Goal: Information Seeking & Learning: Learn about a topic

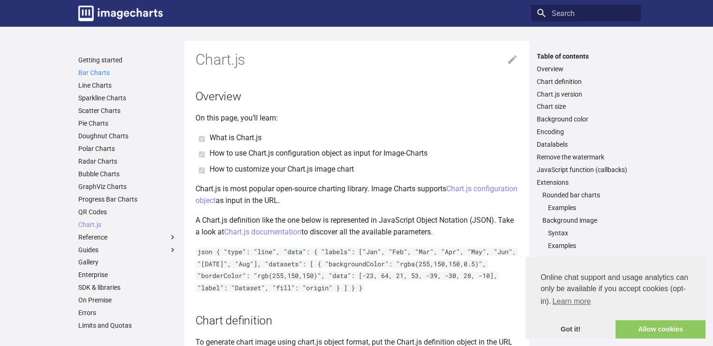
click at [78, 74] on link "Bar Charts" at bounding box center [127, 72] width 98 height 8
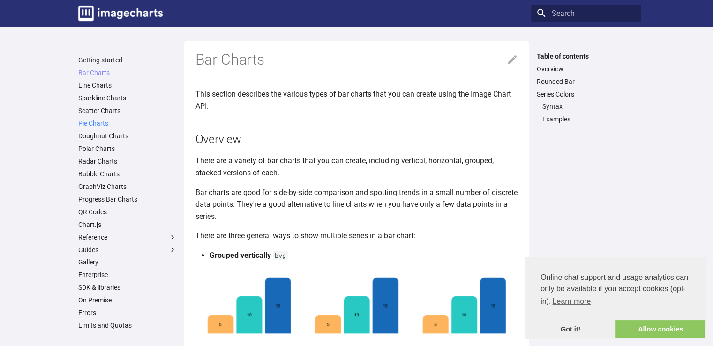
click at [87, 124] on link "Pie Charts" at bounding box center [127, 123] width 98 height 8
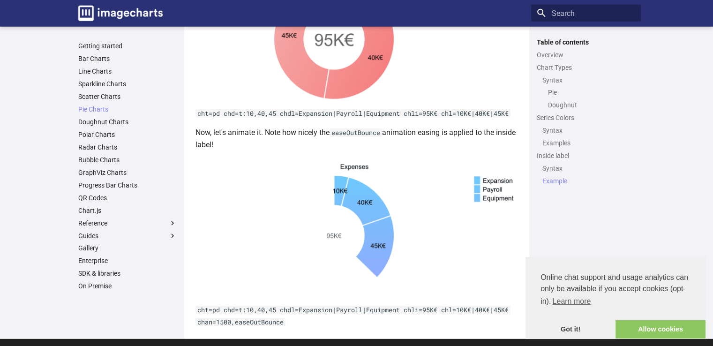
scroll to position [2682, 0]
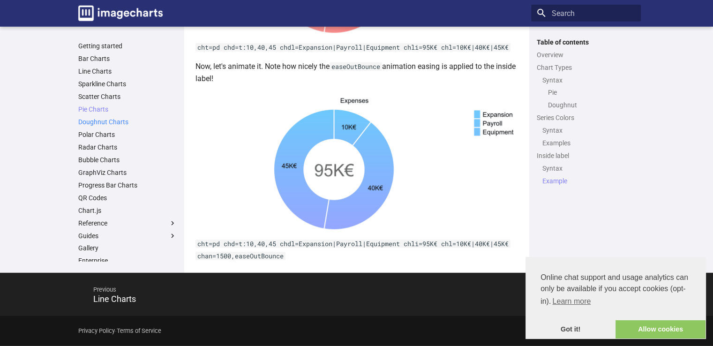
click at [101, 120] on link "Doughnut Charts" at bounding box center [127, 122] width 98 height 8
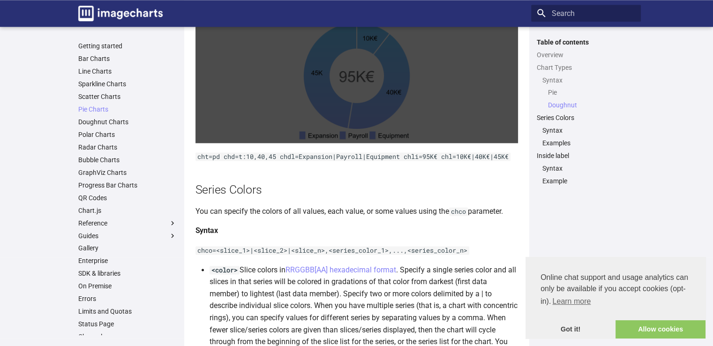
scroll to position [1288, 0]
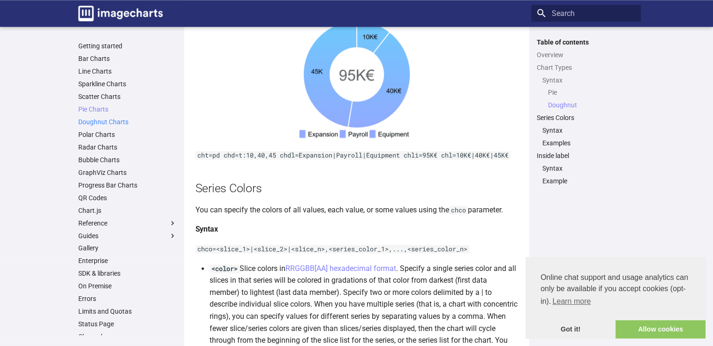
click at [83, 121] on link "Doughnut Charts" at bounding box center [127, 122] width 98 height 8
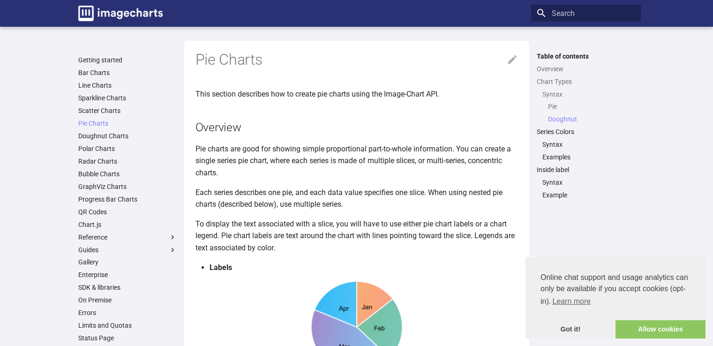
scroll to position [1221, 0]
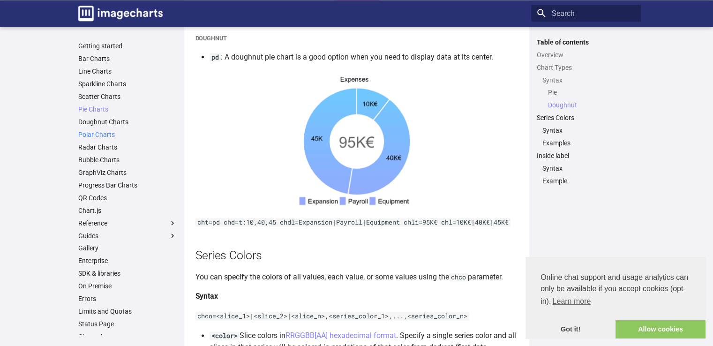
click at [88, 134] on link "Polar Charts" at bounding box center [127, 134] width 98 height 8
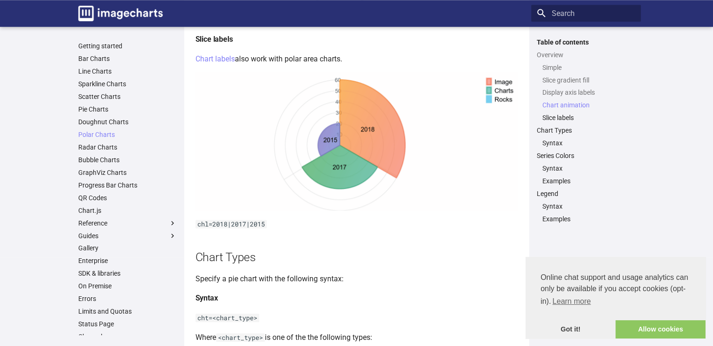
scroll to position [967, 0]
click at [108, 146] on link "Radar Charts" at bounding box center [127, 147] width 98 height 8
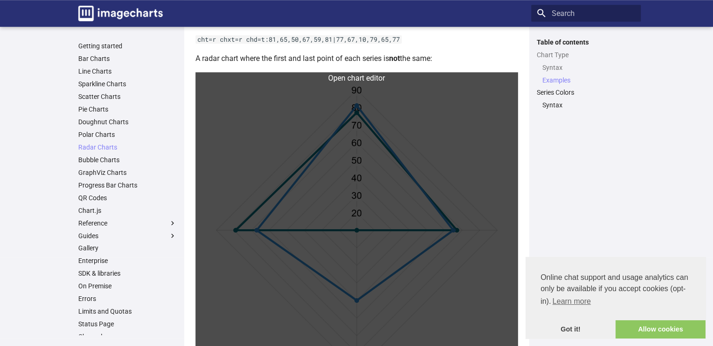
scroll to position [734, 0]
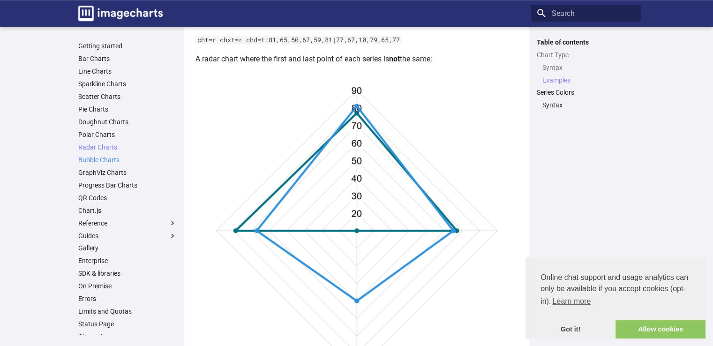
click at [97, 159] on link "Bubble Charts" at bounding box center [127, 160] width 98 height 8
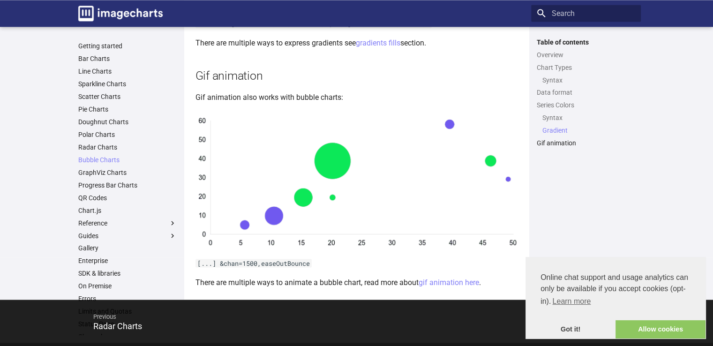
scroll to position [1600, 0]
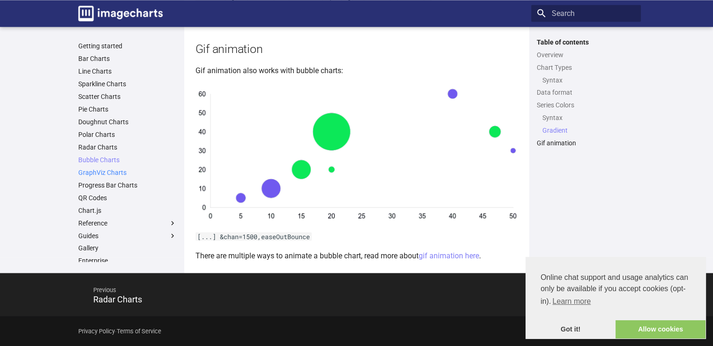
click at [94, 171] on link "GraphViz Charts" at bounding box center [127, 172] width 98 height 8
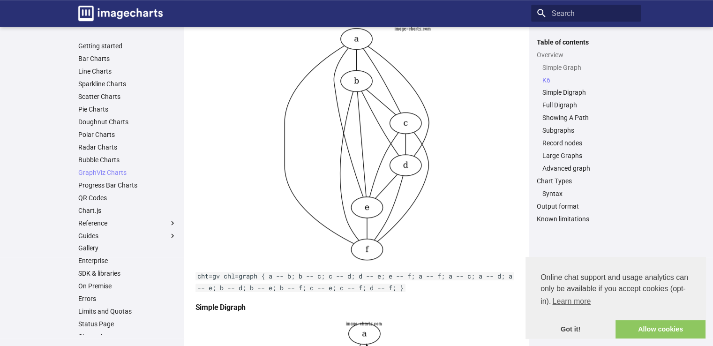
scroll to position [490, 0]
click at [91, 188] on link "Progress Bar Charts" at bounding box center [127, 185] width 98 height 8
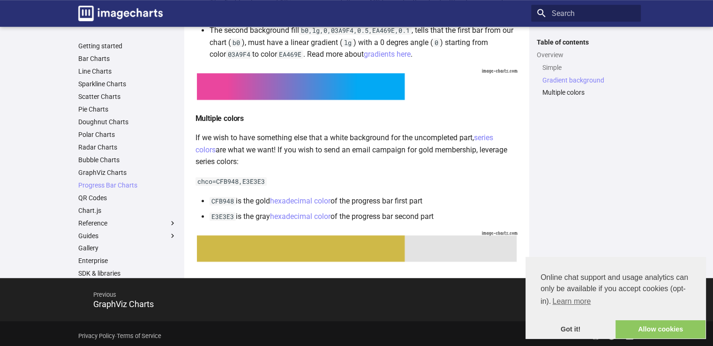
scroll to position [460, 0]
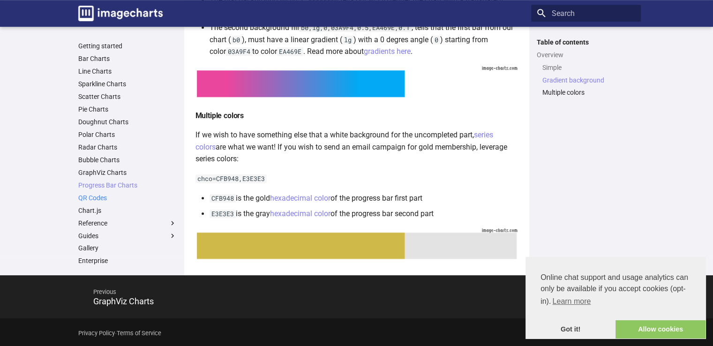
click at [80, 196] on link "QR Codes" at bounding box center [127, 198] width 98 height 8
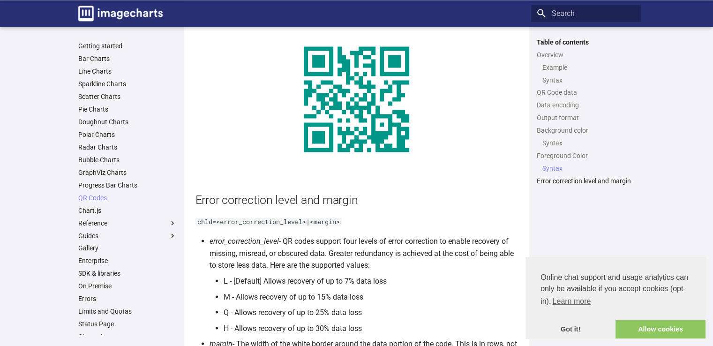
scroll to position [1563, 0]
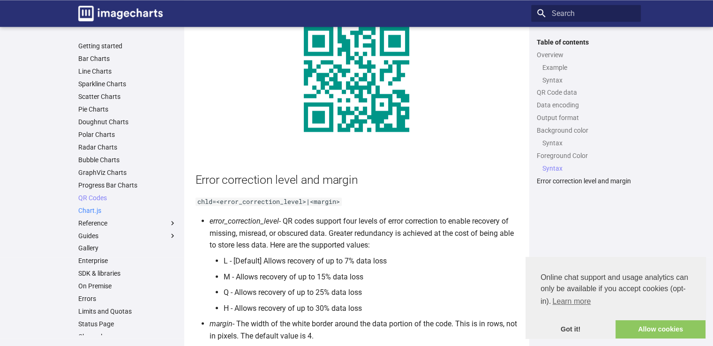
click at [97, 209] on link "Chart.js" at bounding box center [127, 210] width 98 height 8
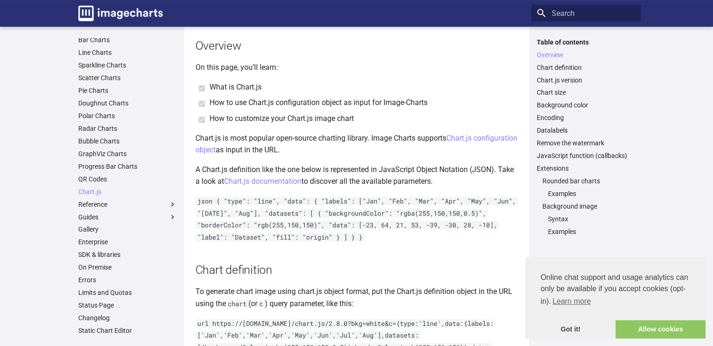
scroll to position [51, 0]
click at [144, 207] on label "Reference" at bounding box center [127, 204] width 98 height 8
click at [0, 0] on input "Reference" at bounding box center [0, 0] width 0 height 0
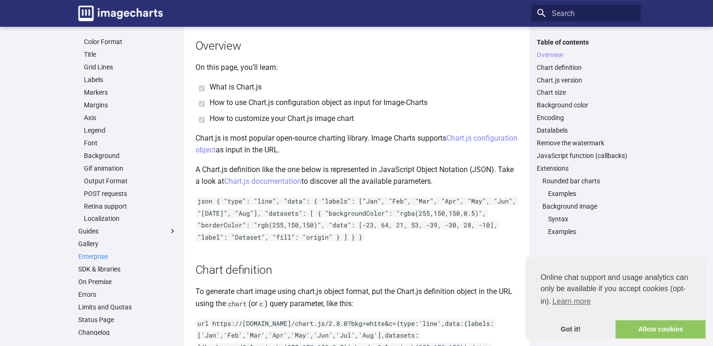
scroll to position [246, 0]
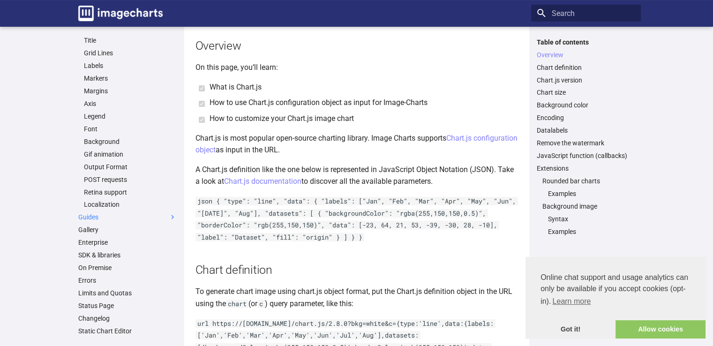
click at [90, 217] on label "Guides" at bounding box center [127, 217] width 98 height 8
click at [0, 0] on input "Guides" at bounding box center [0, 0] width 0 height 0
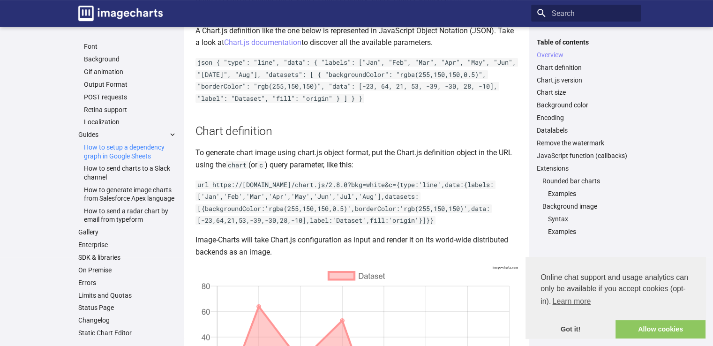
scroll to position [339, 0]
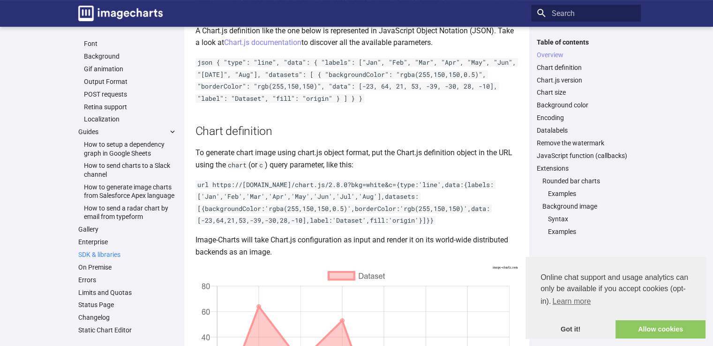
click at [104, 255] on link "SDK & libraries" at bounding box center [127, 254] width 98 height 8
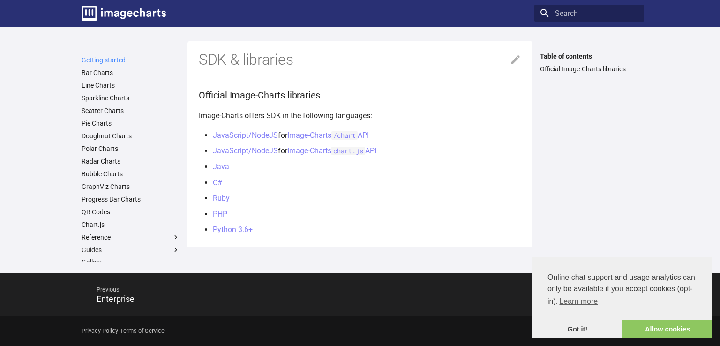
click at [120, 60] on link "Getting started" at bounding box center [131, 60] width 98 height 8
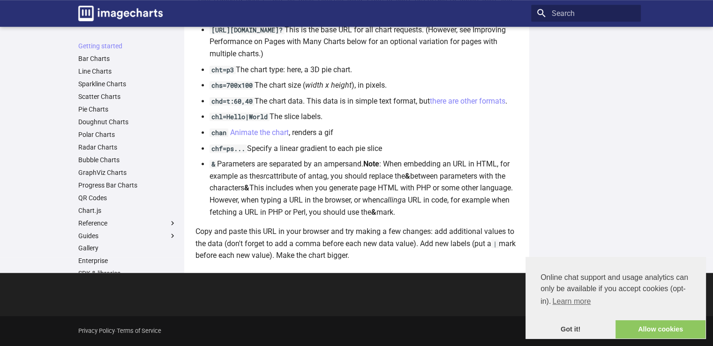
scroll to position [655, 0]
click at [544, 326] on link "Got it!" at bounding box center [570, 329] width 90 height 19
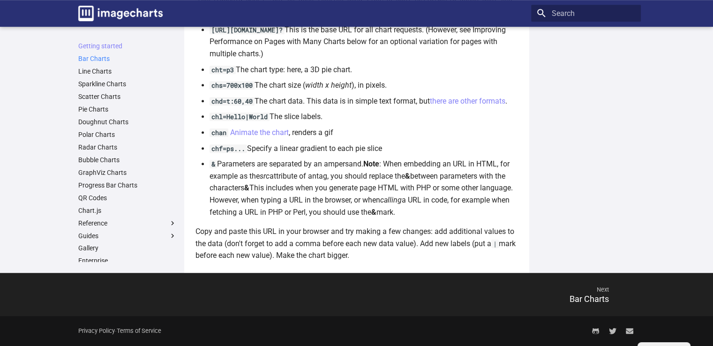
click at [81, 60] on link "Bar Charts" at bounding box center [127, 58] width 98 height 8
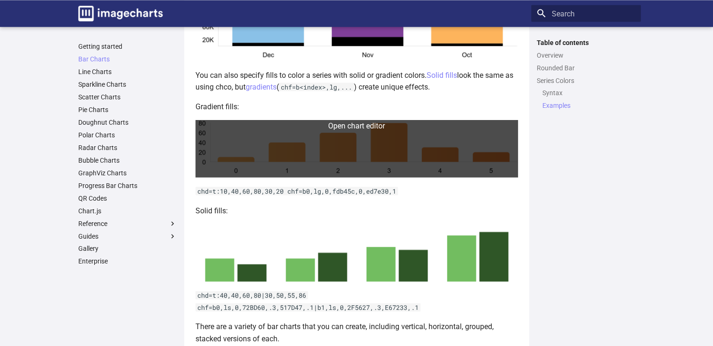
scroll to position [1852, 0]
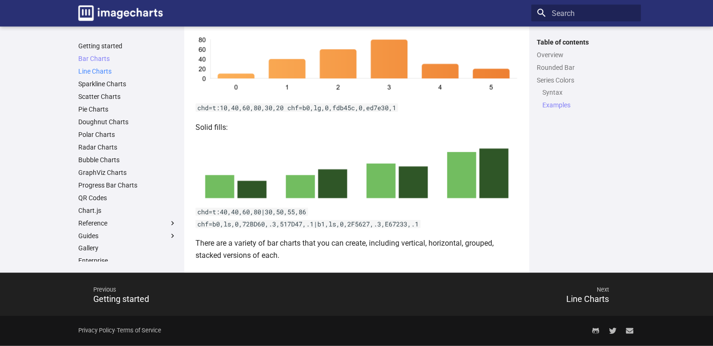
click at [91, 67] on link "Line Charts" at bounding box center [127, 71] width 98 height 8
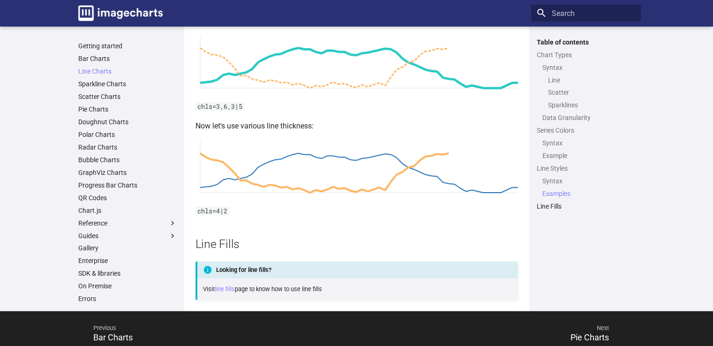
scroll to position [2292, 0]
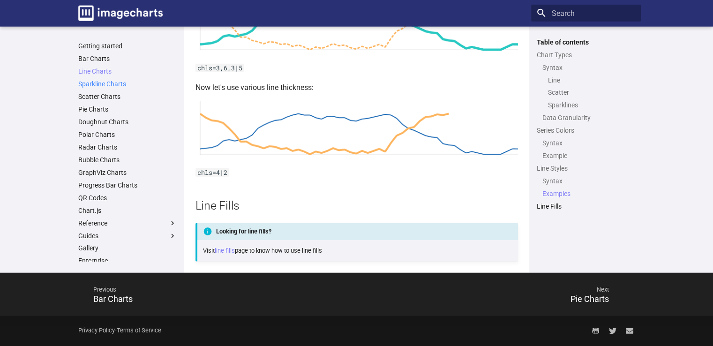
click at [89, 80] on link "Sparkline Charts" at bounding box center [127, 84] width 98 height 8
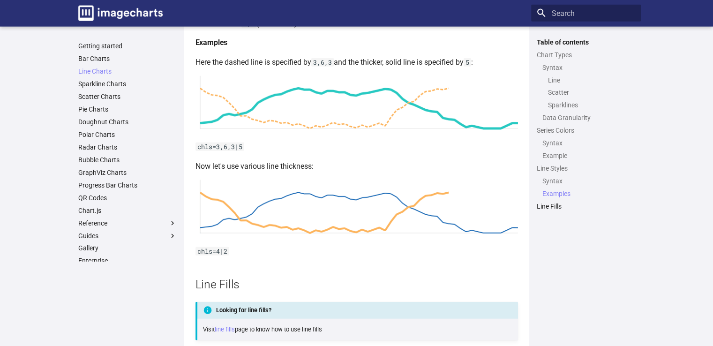
scroll to position [2292, 0]
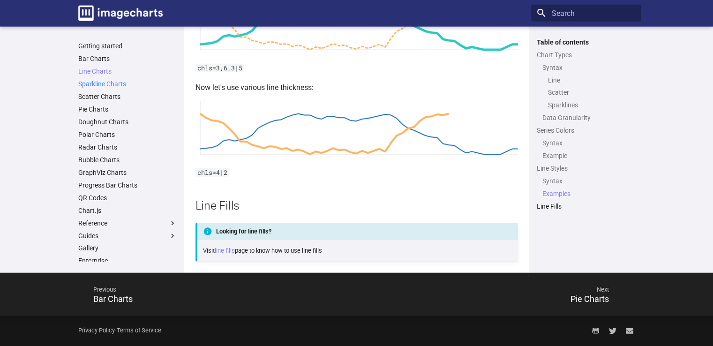
click at [112, 88] on link "Sparkline Charts" at bounding box center [127, 84] width 98 height 8
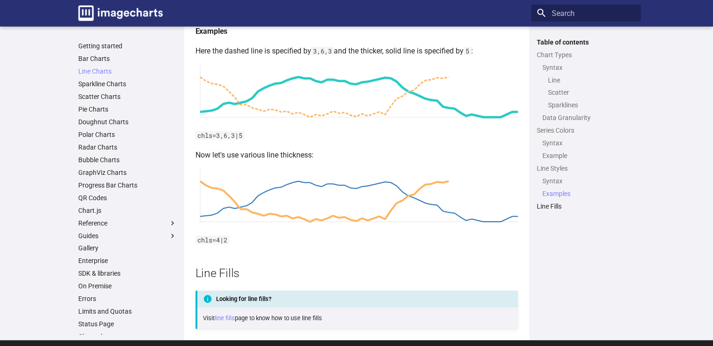
scroll to position [2242, 0]
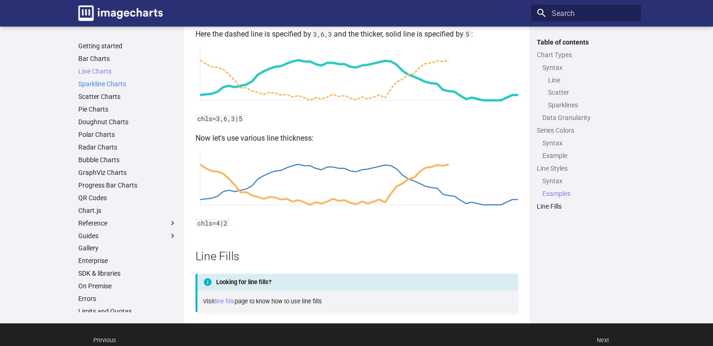
click at [89, 88] on link "Sparkline Charts" at bounding box center [127, 84] width 98 height 8
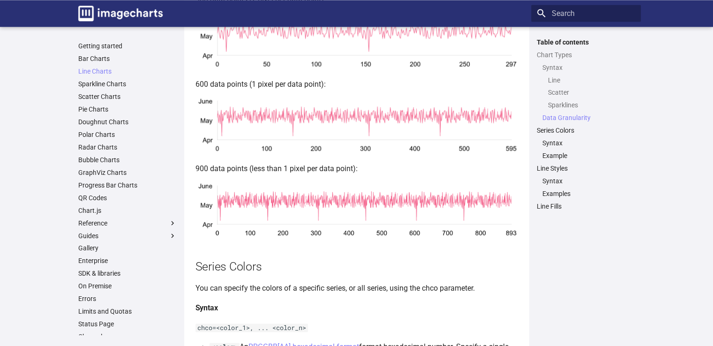
scroll to position [1350, 0]
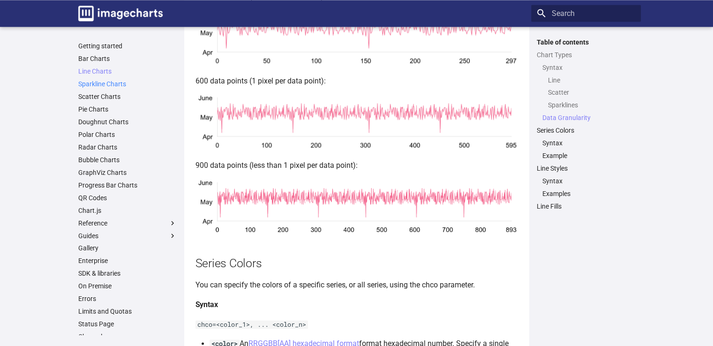
click at [95, 84] on link "Sparkline Charts" at bounding box center [127, 84] width 98 height 8
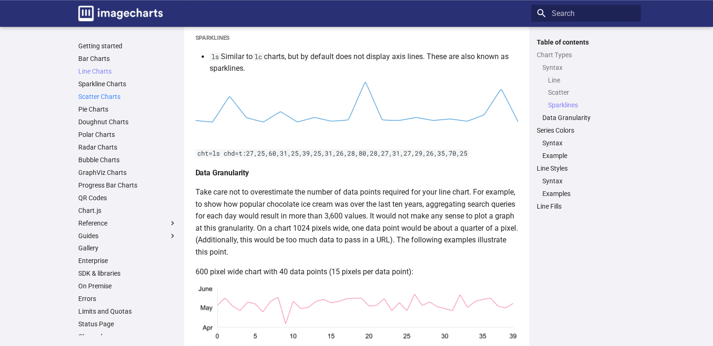
click at [100, 97] on link "Scatter Charts" at bounding box center [127, 96] width 98 height 8
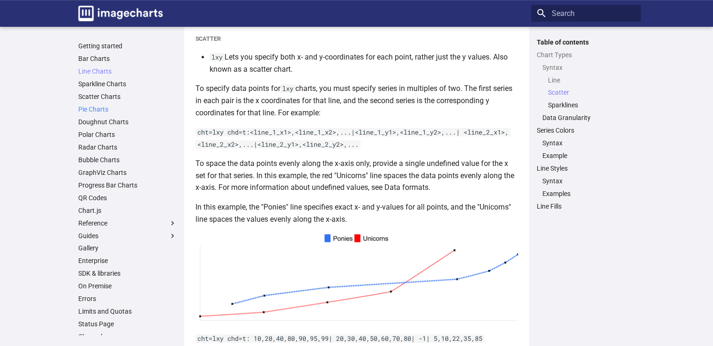
click at [100, 110] on link "Pie Charts" at bounding box center [127, 109] width 98 height 8
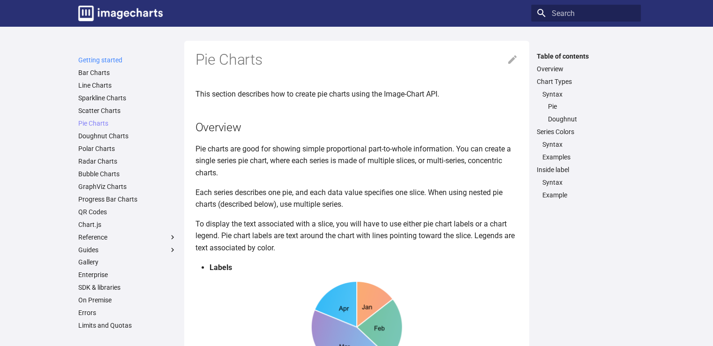
click at [98, 61] on link "Getting started" at bounding box center [127, 60] width 98 height 8
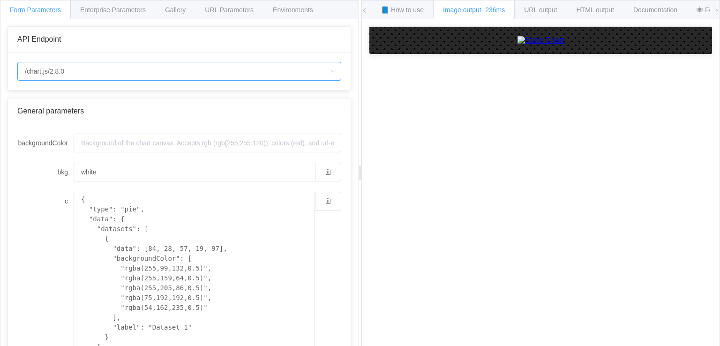
click at [94, 68] on input "/chart.js/2.8.0" at bounding box center [179, 71] width 324 height 19
click at [84, 96] on li "/chart" at bounding box center [179, 97] width 323 height 16
type input "/chart"
type input "20"
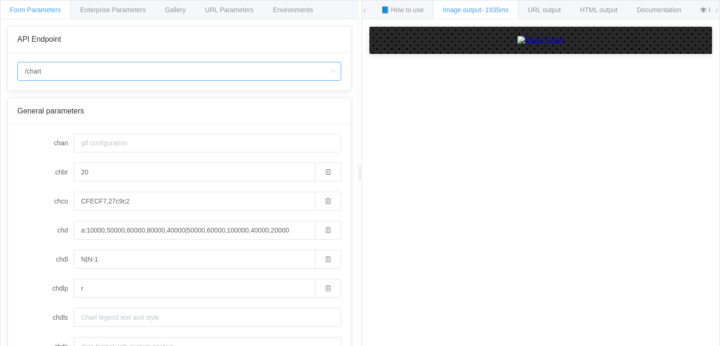
click at [186, 77] on input "/chart" at bounding box center [179, 71] width 324 height 19
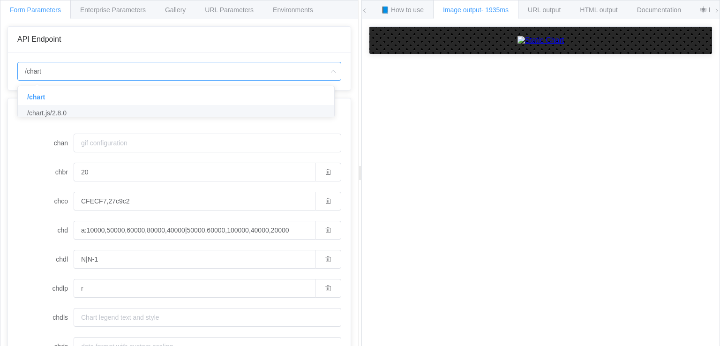
click at [174, 109] on li "/chart.js/2.8.0" at bounding box center [179, 113] width 323 height 16
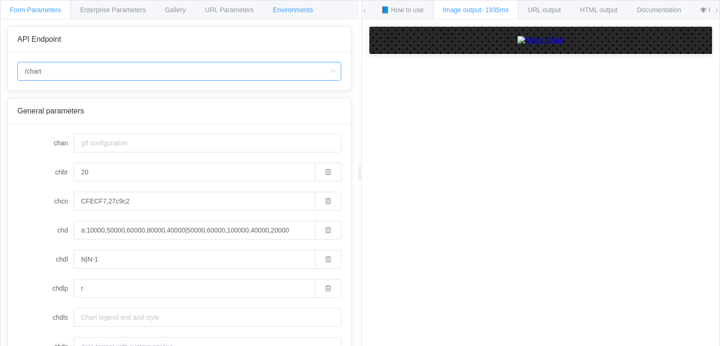
type input "/chart.js/2.8.0"
type input "white"
